Goal: Find specific page/section: Find specific page/section

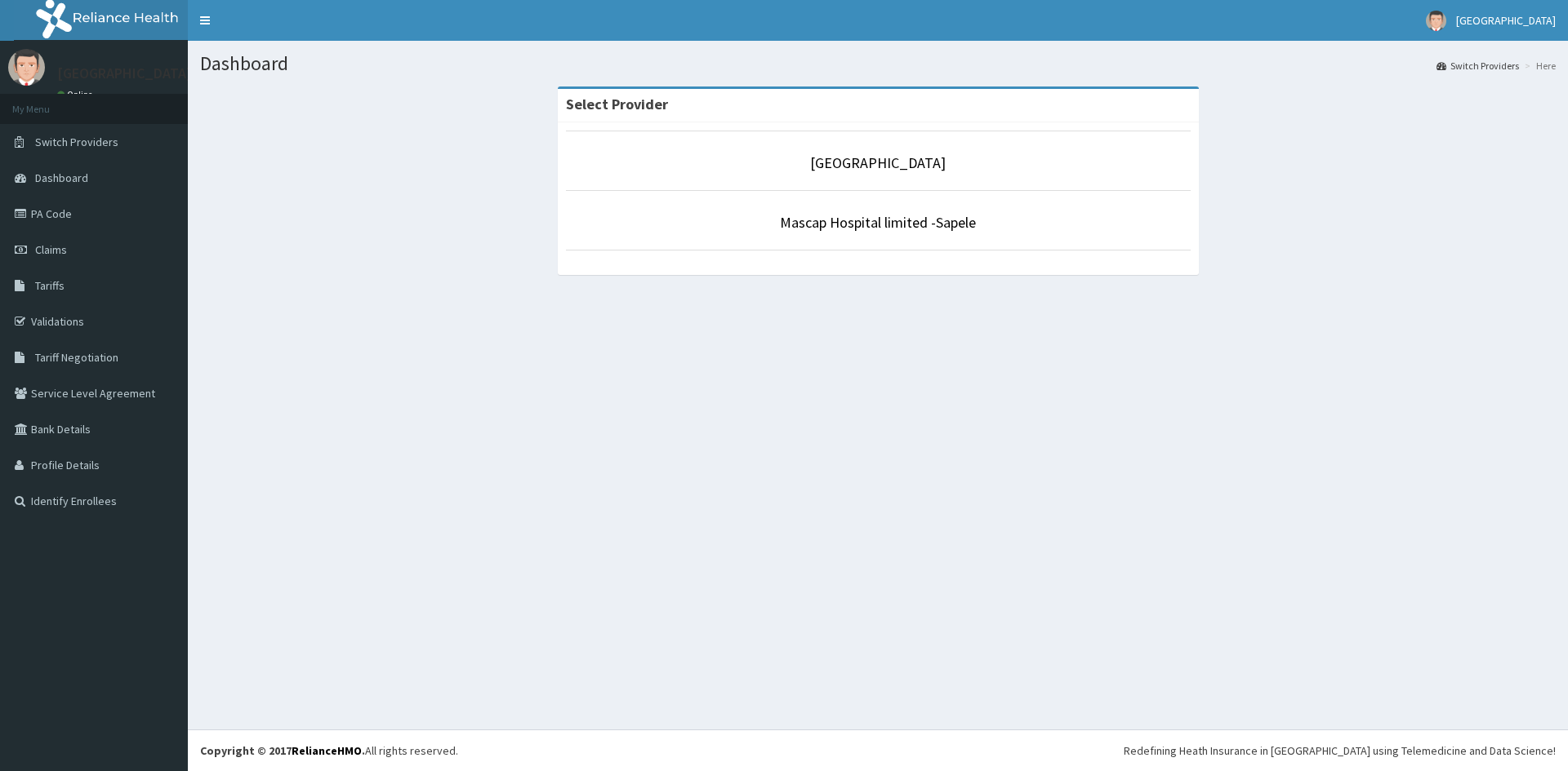
click at [829, 222] on link "Mascap Hospital limited -Sapele" at bounding box center [878, 223] width 196 height 19
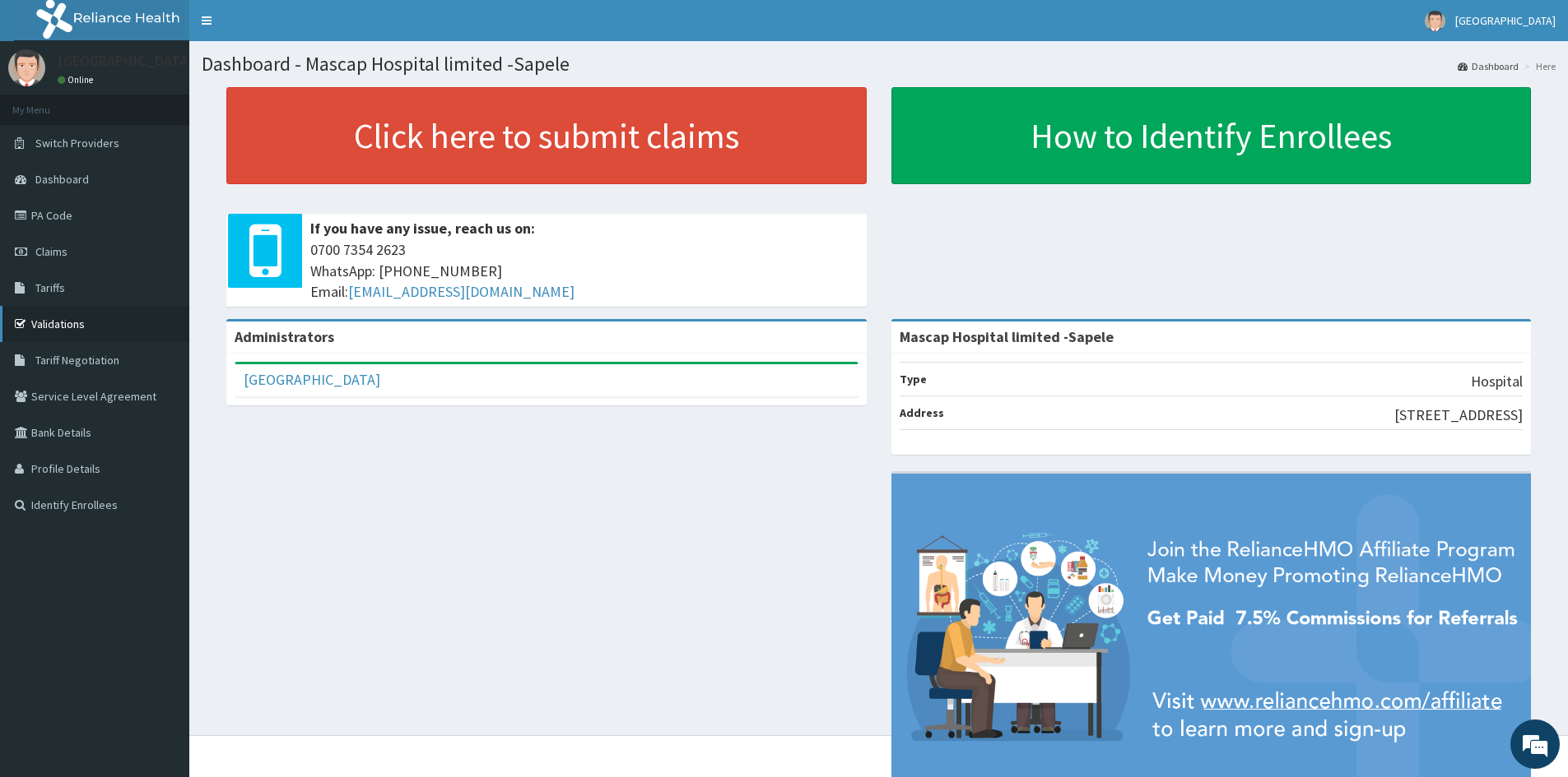
click at [47, 315] on link "Validations" at bounding box center [95, 324] width 190 height 36
